Goal: Transaction & Acquisition: Download file/media

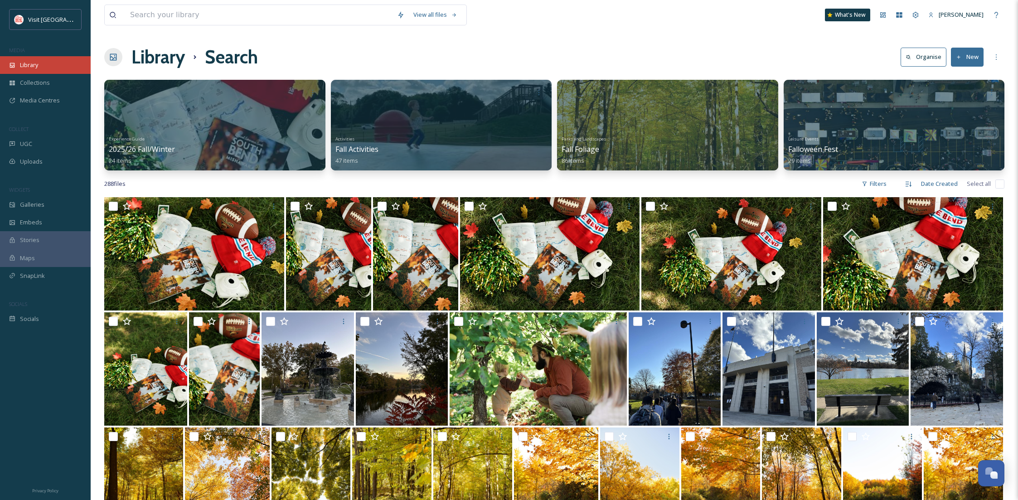
click at [43, 58] on div "Library" at bounding box center [45, 65] width 91 height 18
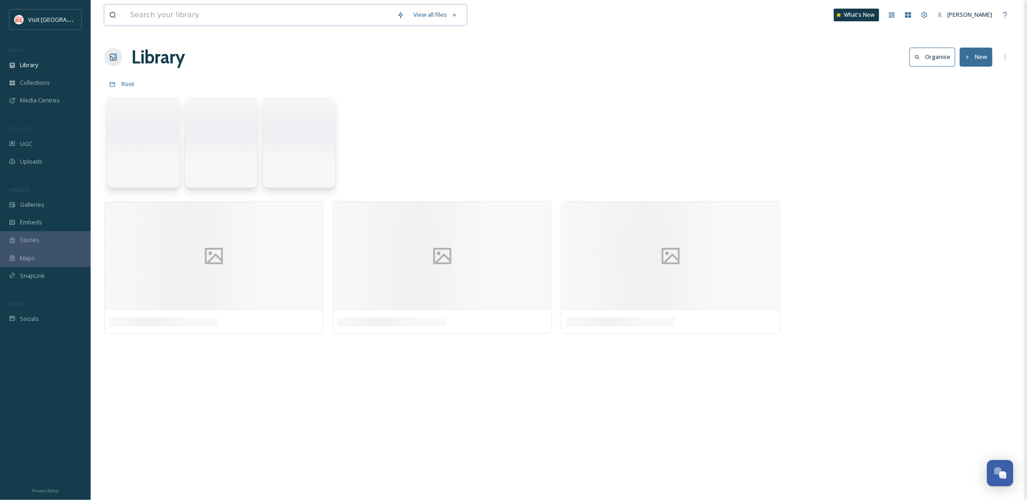
click at [176, 11] on input at bounding box center [259, 15] width 267 height 20
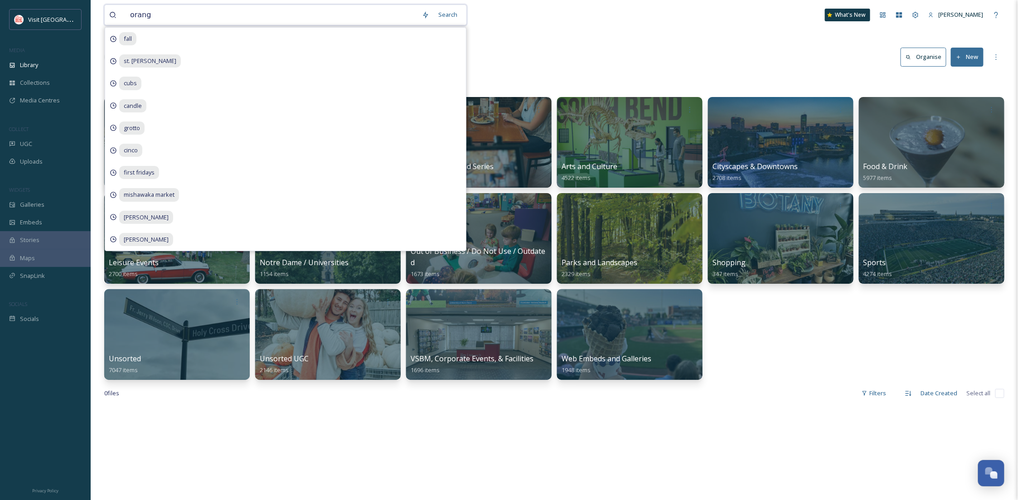
type input "orange"
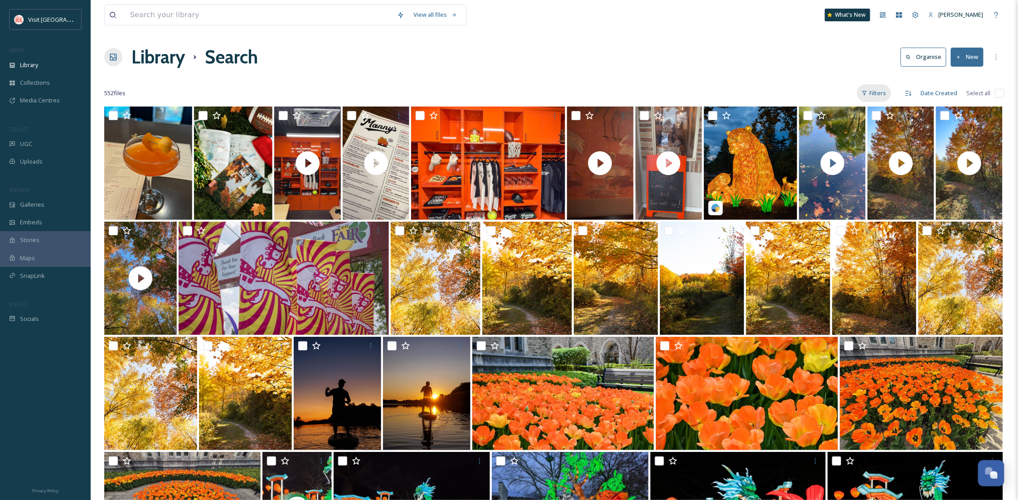
click at [872, 88] on div "Filters" at bounding box center [874, 93] width 34 height 18
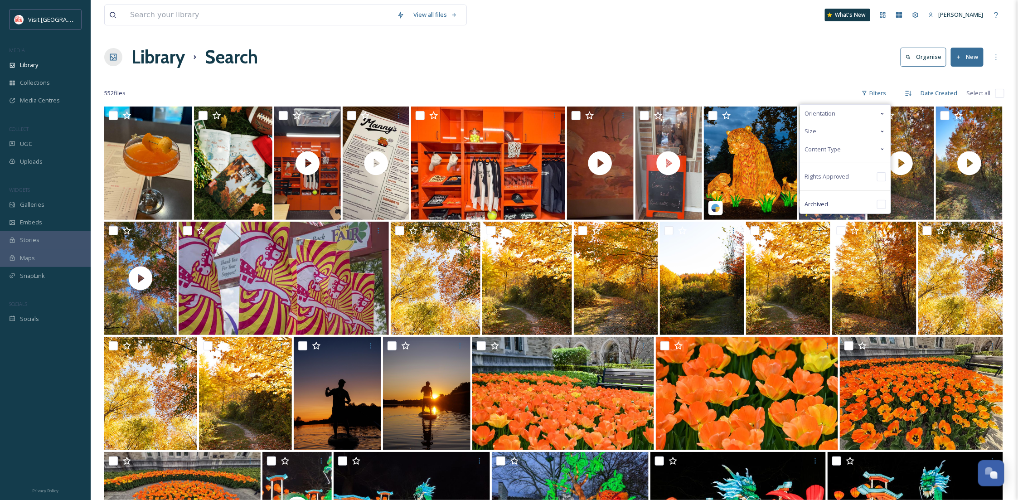
click at [819, 150] on span "Content Type" at bounding box center [823, 149] width 36 height 9
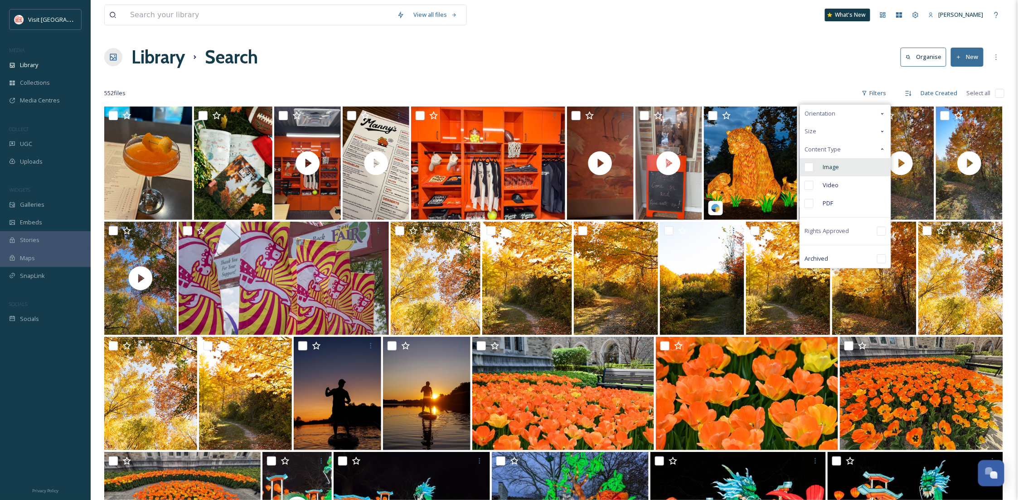
click at [825, 171] on span "Image" at bounding box center [831, 167] width 16 height 9
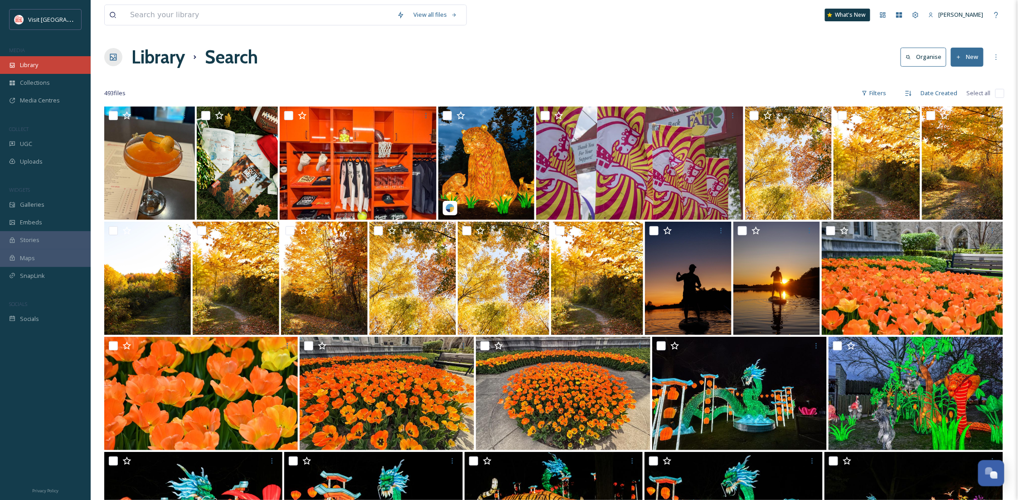
click at [39, 63] on div "Library" at bounding box center [45, 65] width 91 height 18
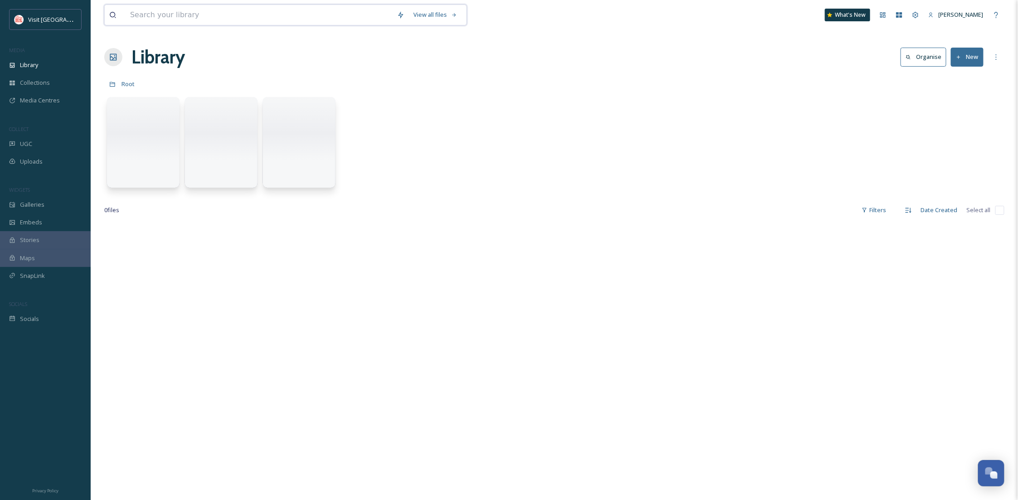
click at [156, 22] on input at bounding box center [259, 15] width 267 height 20
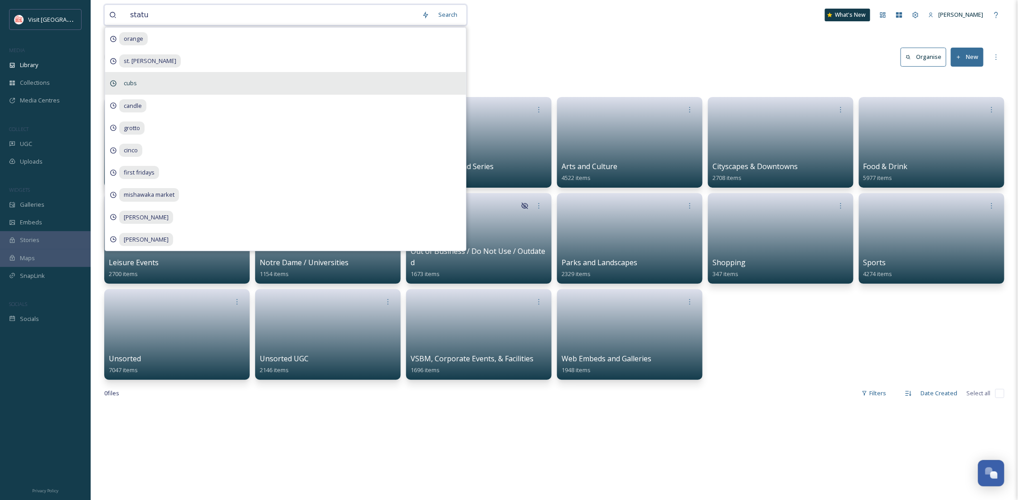
type input "statue"
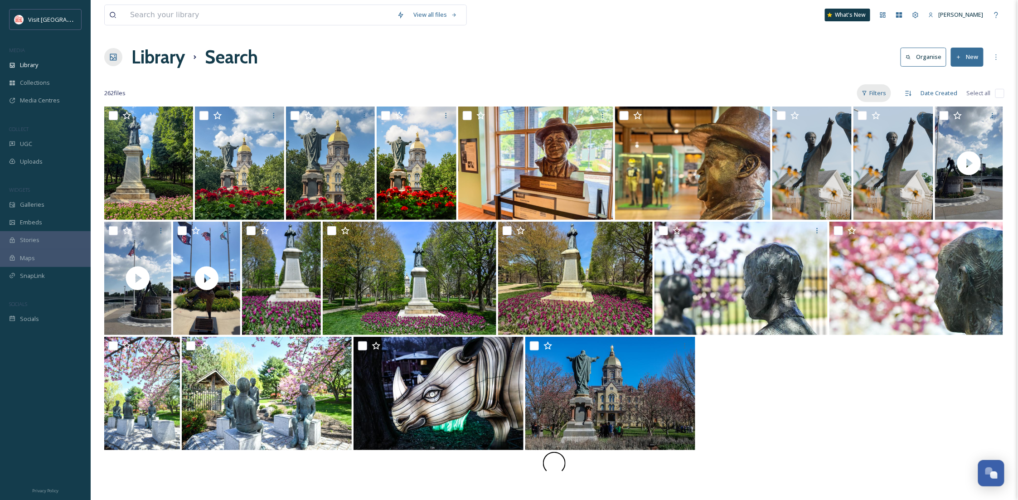
click at [874, 88] on div "Filters" at bounding box center [874, 93] width 34 height 18
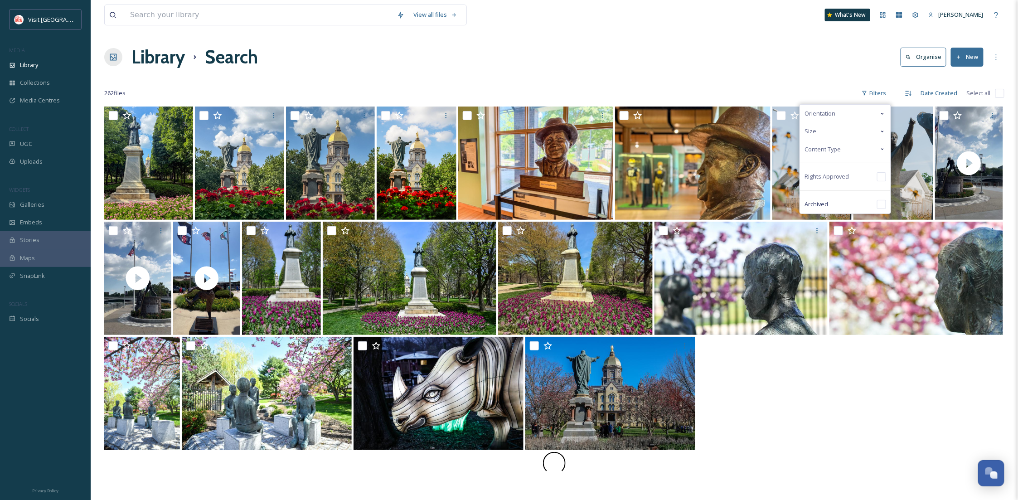
click at [830, 148] on span "Content Type" at bounding box center [823, 149] width 36 height 9
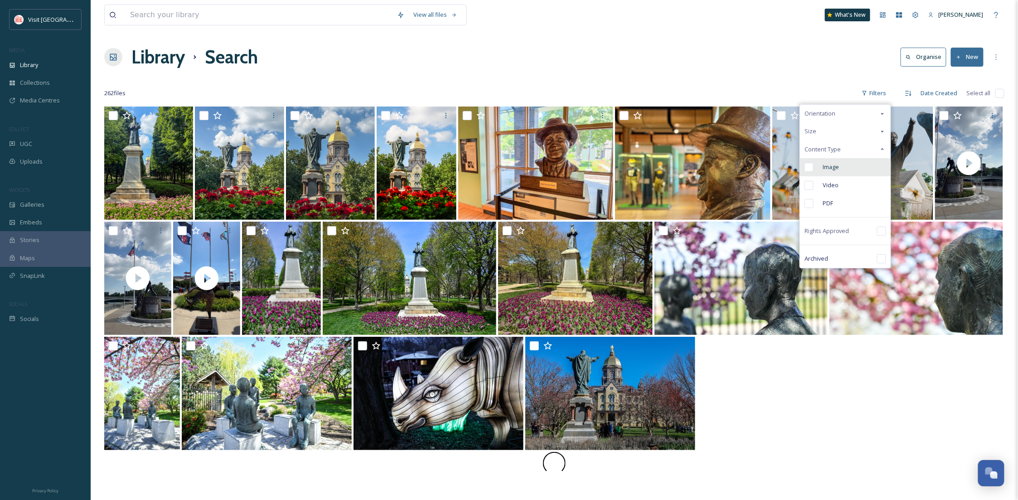
click at [834, 162] on div "Image" at bounding box center [845, 167] width 91 height 18
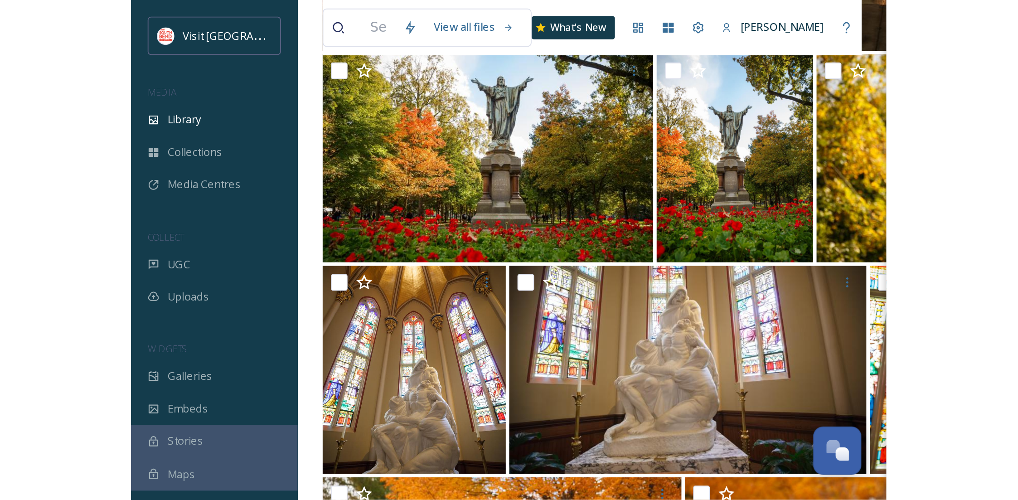
scroll to position [138, 0]
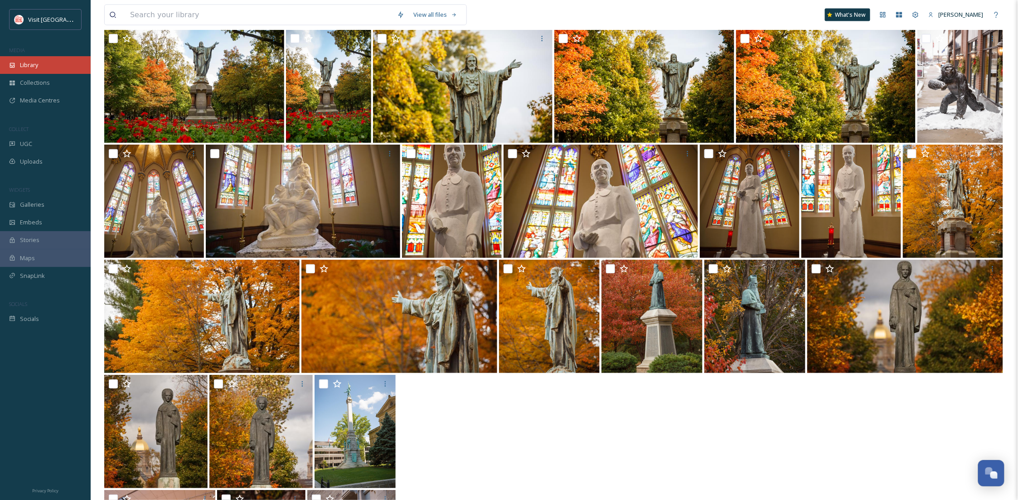
drag, startPoint x: 48, startPoint y: 57, endPoint x: 114, endPoint y: 22, distance: 75.2
click at [48, 57] on div "Library" at bounding box center [45, 65] width 91 height 18
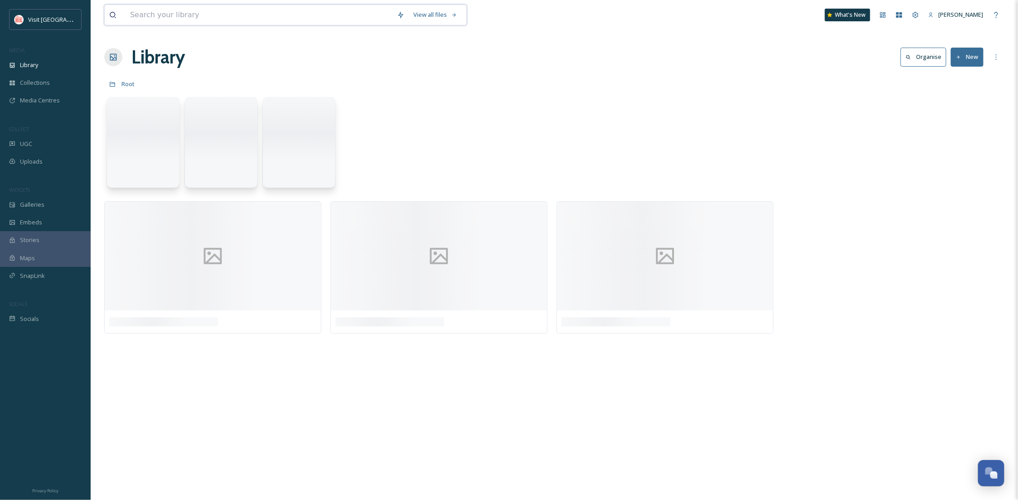
click at [136, 13] on input at bounding box center [259, 15] width 267 height 20
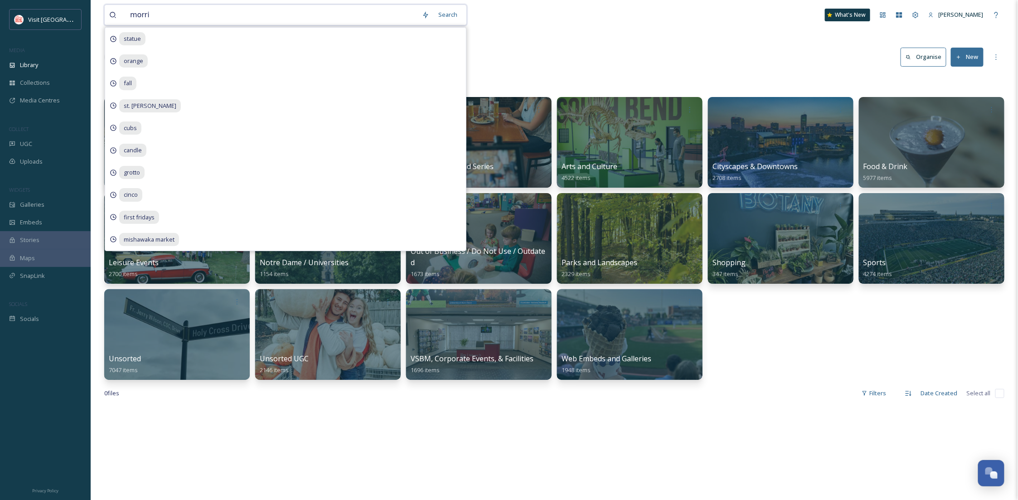
type input "[PERSON_NAME]"
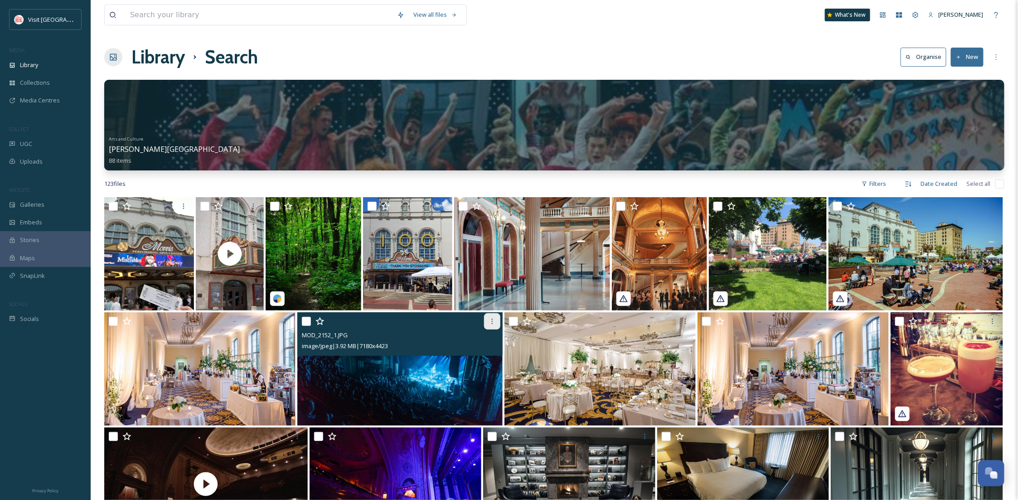
click at [490, 325] on icon at bounding box center [492, 321] width 7 height 7
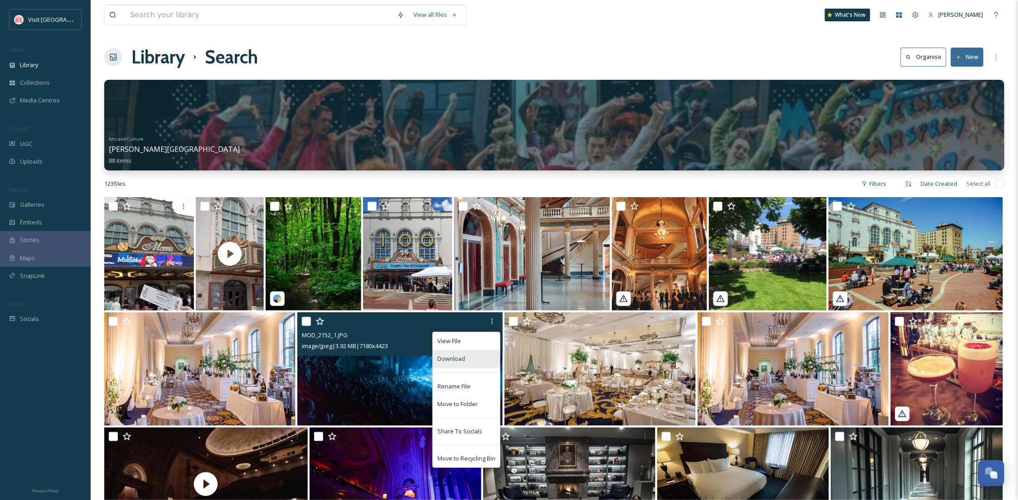
click at [477, 362] on div "Download" at bounding box center [466, 359] width 67 height 18
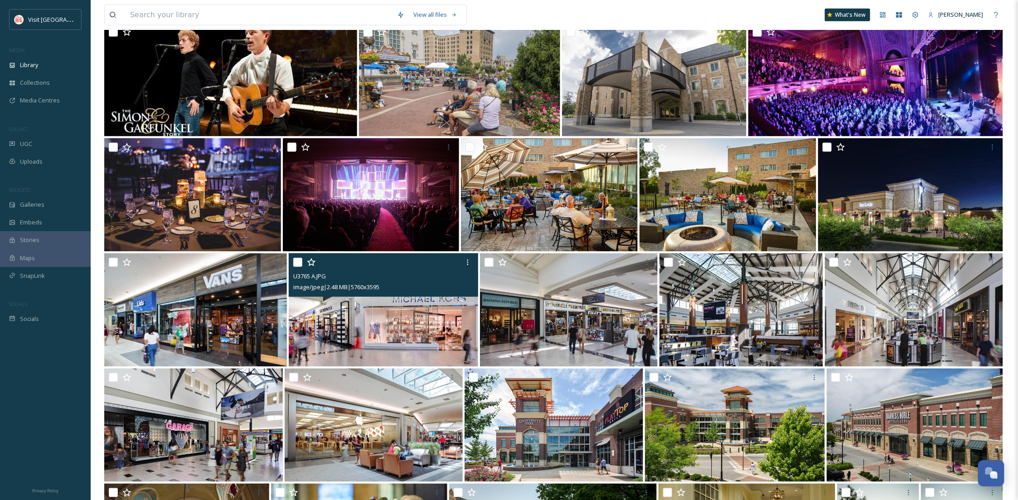
scroll to position [842, 0]
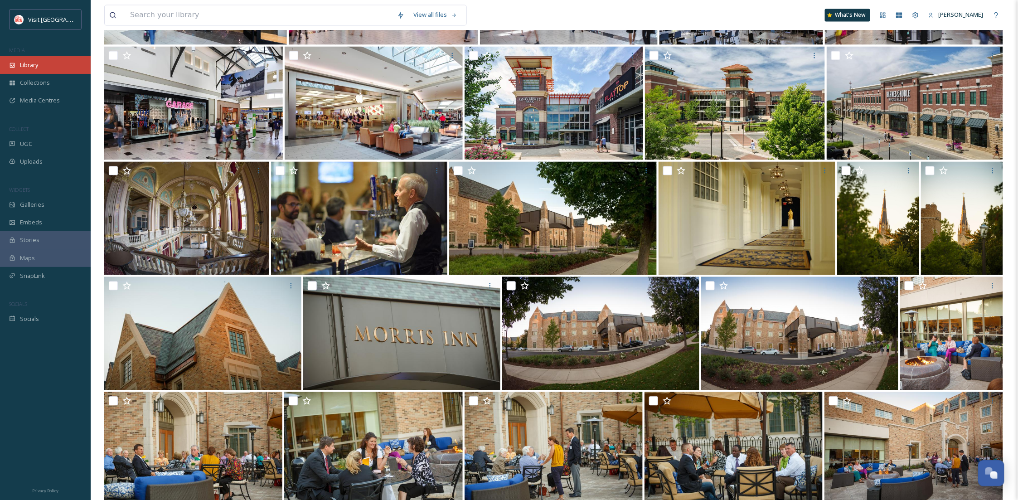
click at [34, 68] on span "Library" at bounding box center [29, 65] width 18 height 9
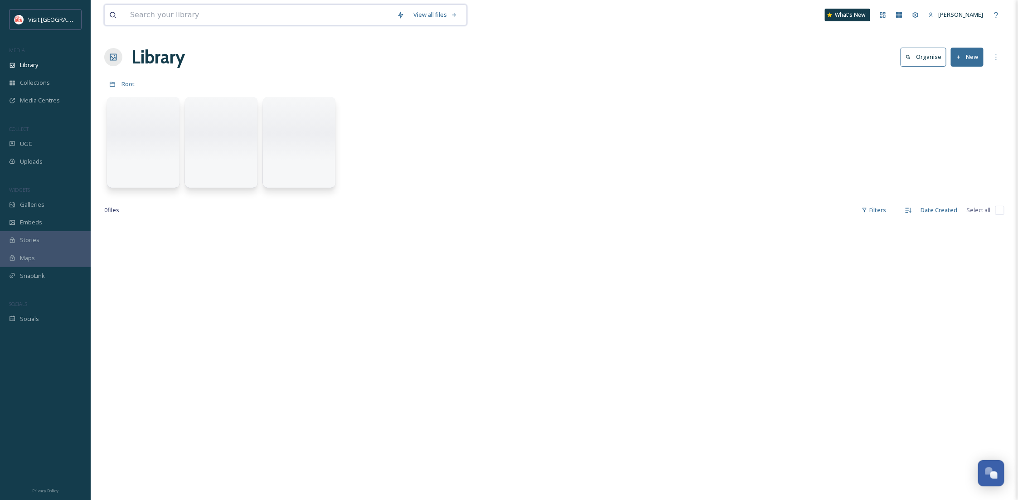
click at [171, 11] on input at bounding box center [259, 15] width 267 height 20
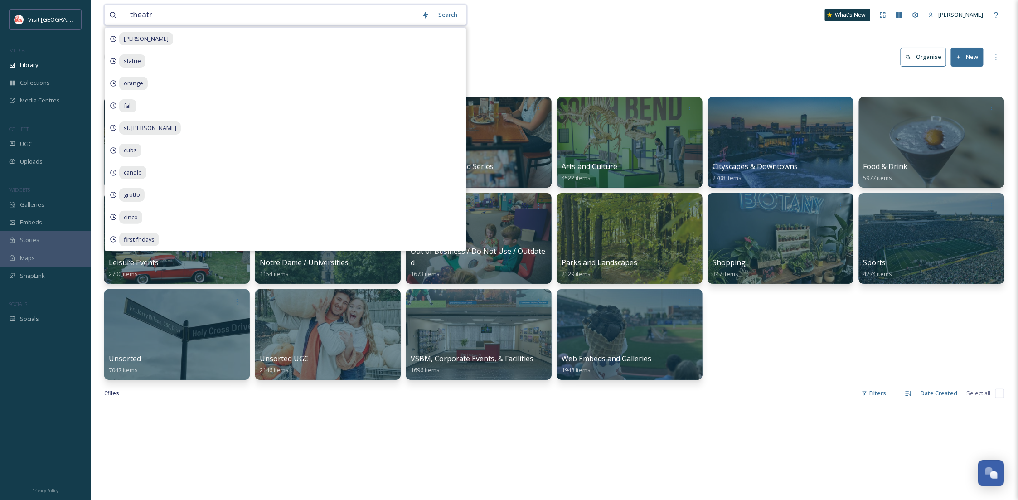
type input "theatre"
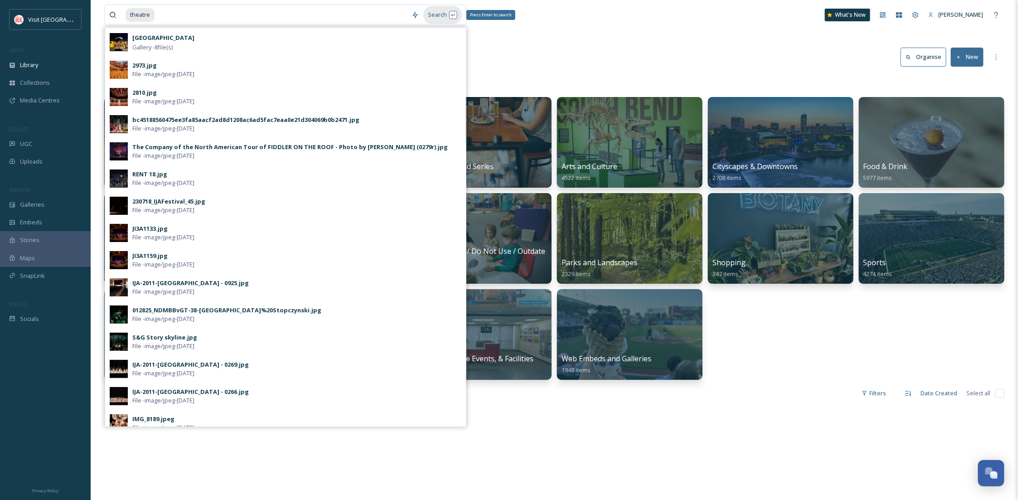
click at [446, 15] on div "Search Press Enter to search" at bounding box center [442, 15] width 39 height 18
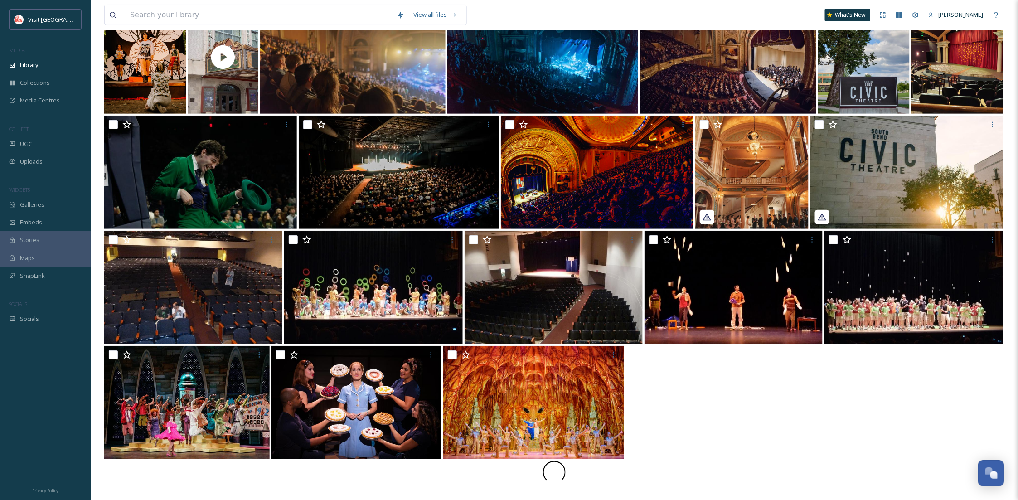
scroll to position [107, 0]
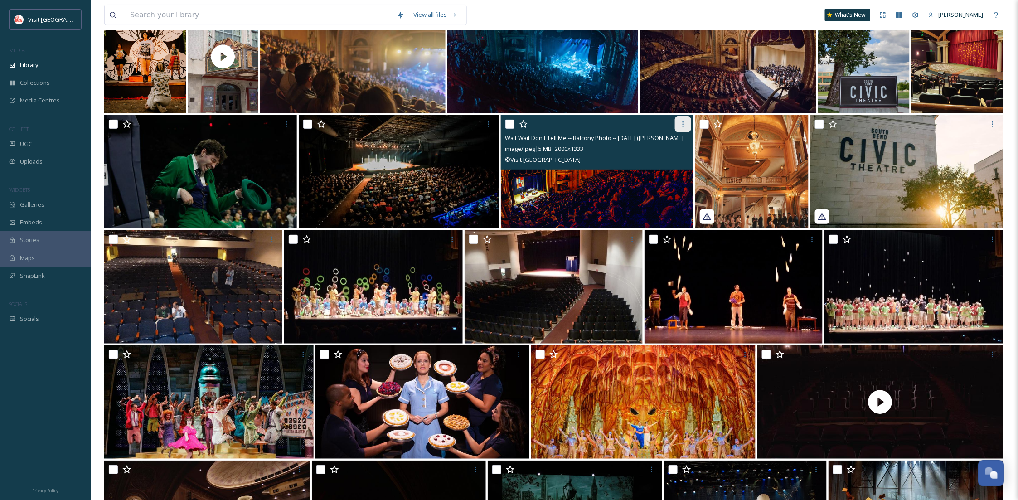
click at [676, 129] on div at bounding box center [683, 124] width 16 height 16
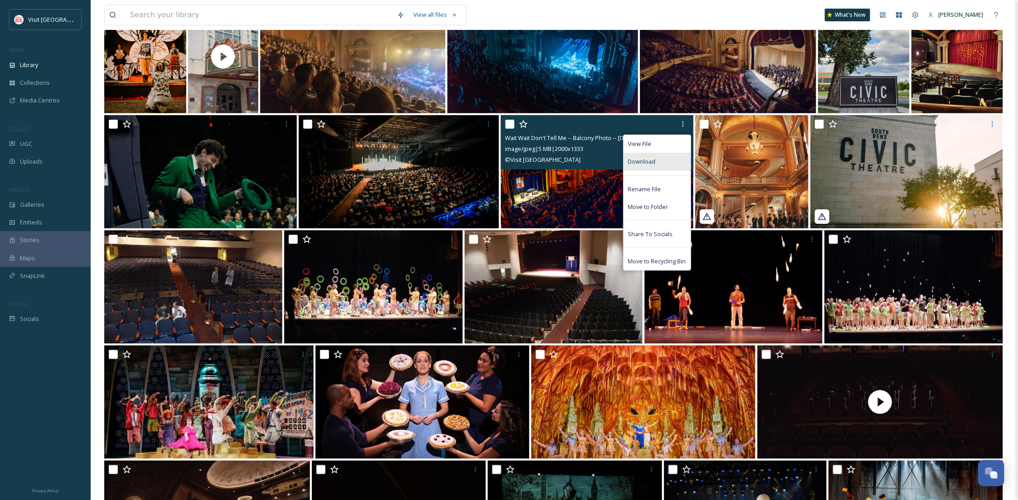
click at [651, 167] on div "Download" at bounding box center [657, 162] width 67 height 18
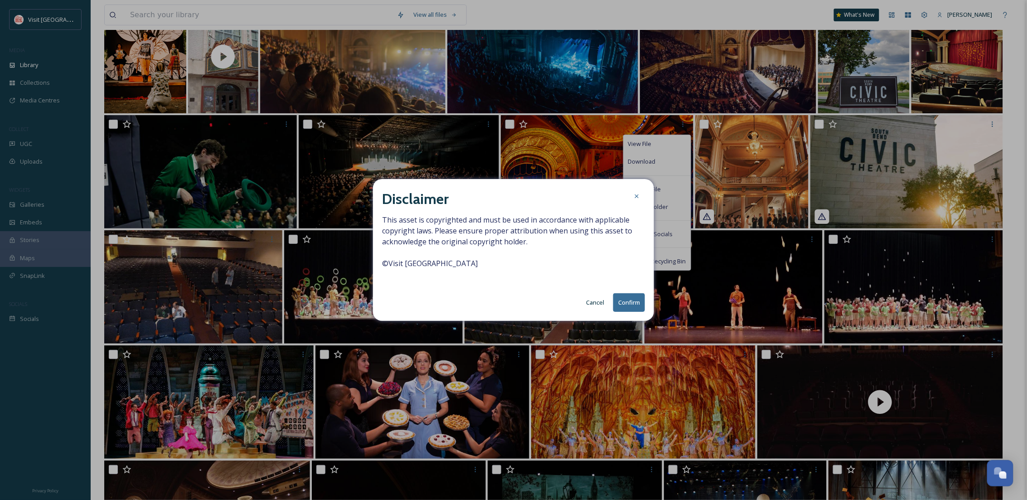
click at [626, 300] on button "Confirm" at bounding box center [629, 302] width 32 height 19
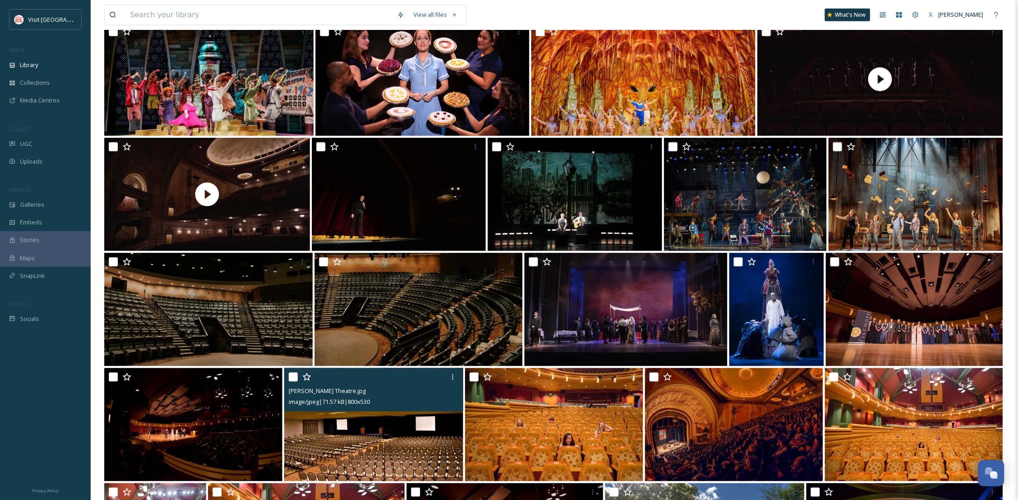
scroll to position [768, 0]
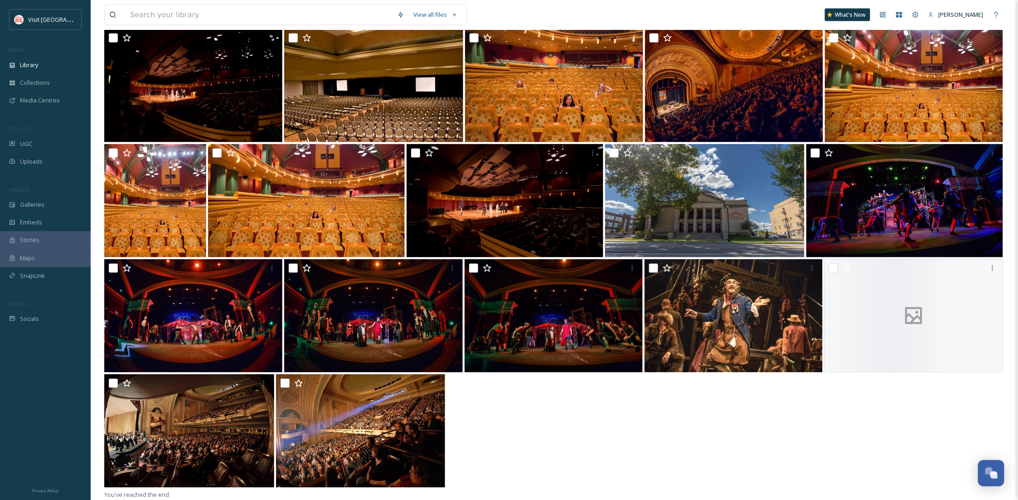
click at [926, 385] on div at bounding box center [554, 431] width 900 height 115
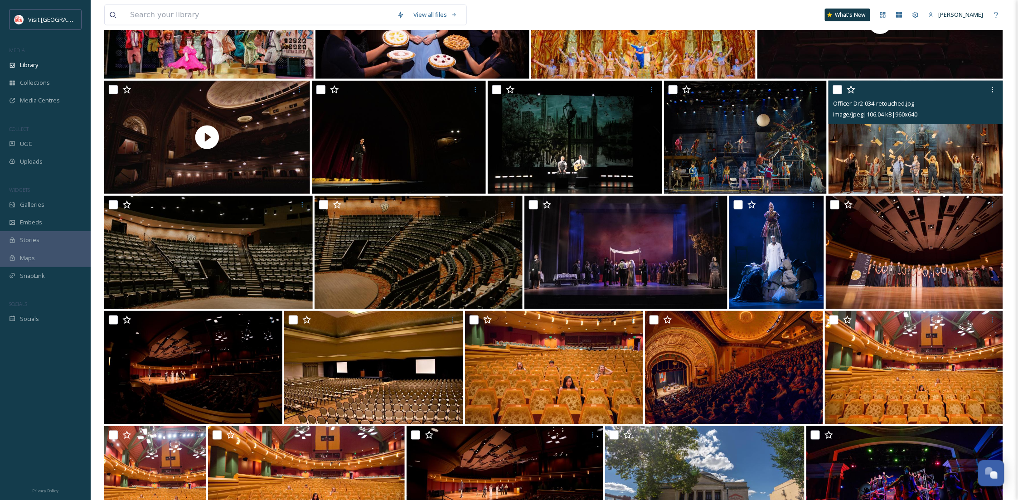
scroll to position [366, 0]
